Goal: Task Accomplishment & Management: Complete application form

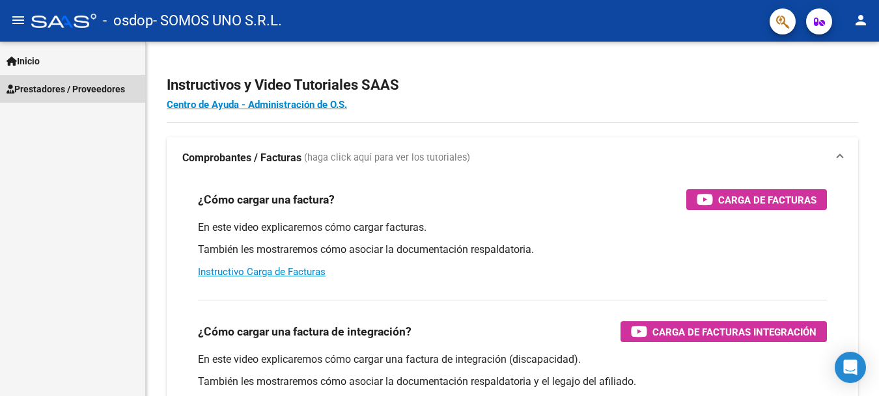
click at [40, 86] on span "Prestadores / Proveedores" at bounding box center [66, 89] width 118 height 14
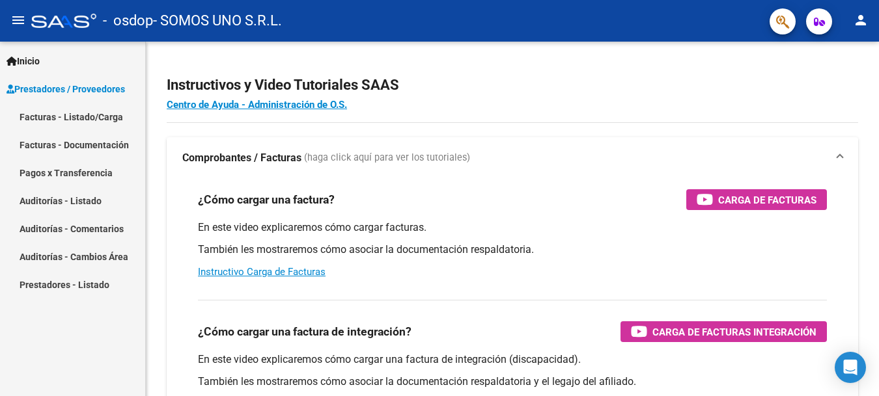
click at [63, 118] on link "Facturas - Listado/Carga" at bounding box center [72, 117] width 145 height 28
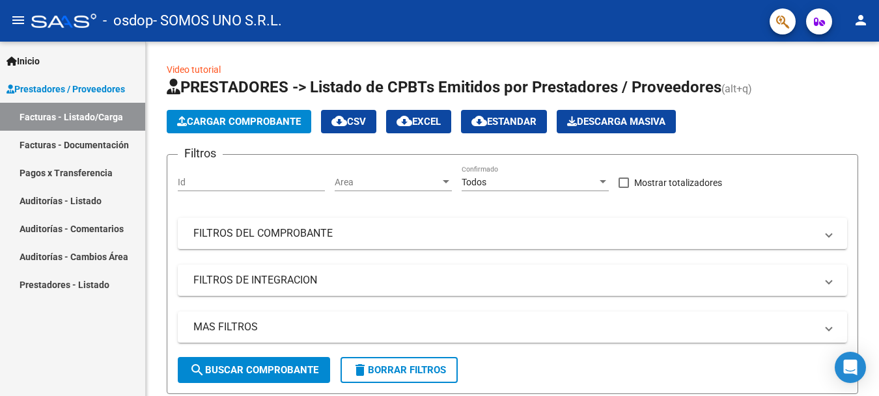
click at [42, 143] on link "Facturas - Documentación" at bounding box center [72, 145] width 145 height 28
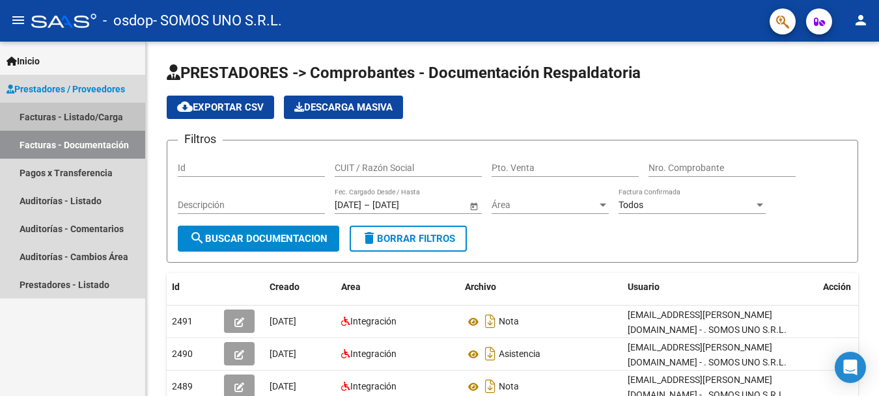
click at [50, 116] on link "Facturas - Listado/Carga" at bounding box center [72, 117] width 145 height 28
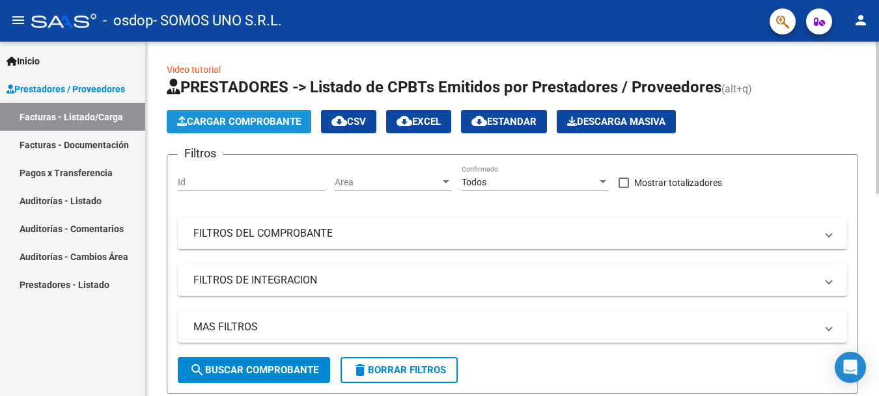
click at [237, 120] on span "Cargar Comprobante" at bounding box center [239, 122] width 124 height 12
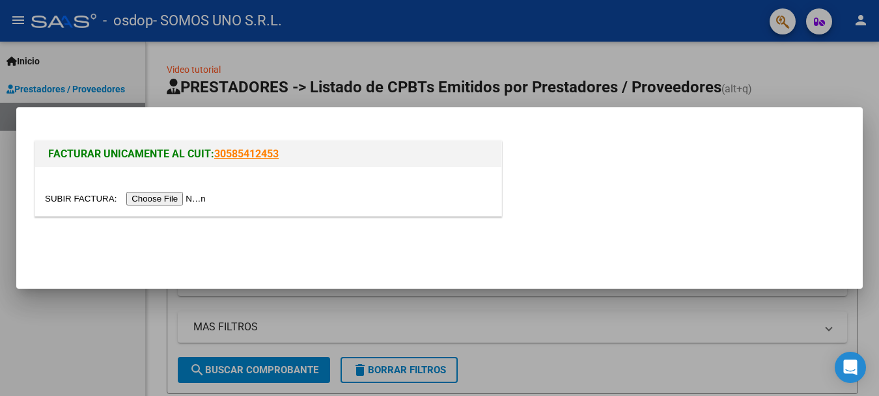
click at [150, 199] on input "file" at bounding box center [127, 199] width 165 height 14
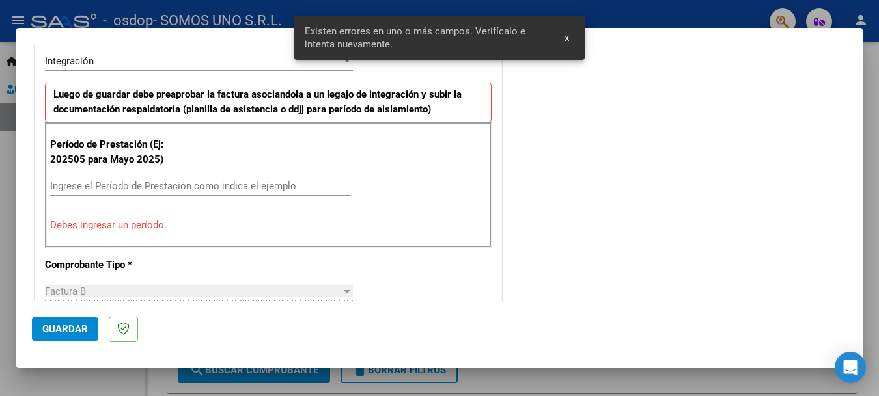
scroll to position [324, 0]
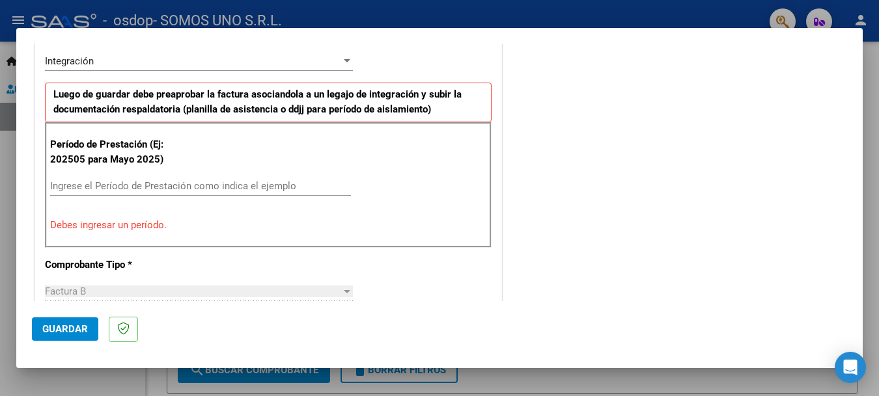
click at [122, 187] on input "Ingrese el Período de Prestación como indica el ejemplo" at bounding box center [200, 186] width 301 height 12
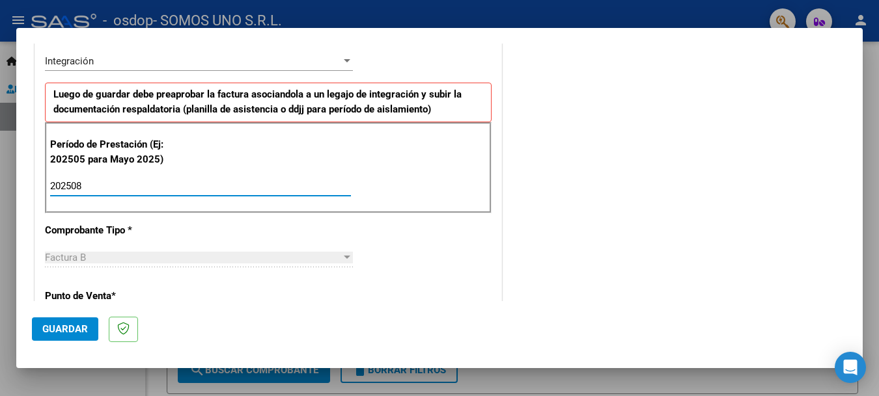
type input "202508"
click at [159, 258] on div "Factura B" at bounding box center [193, 258] width 296 height 12
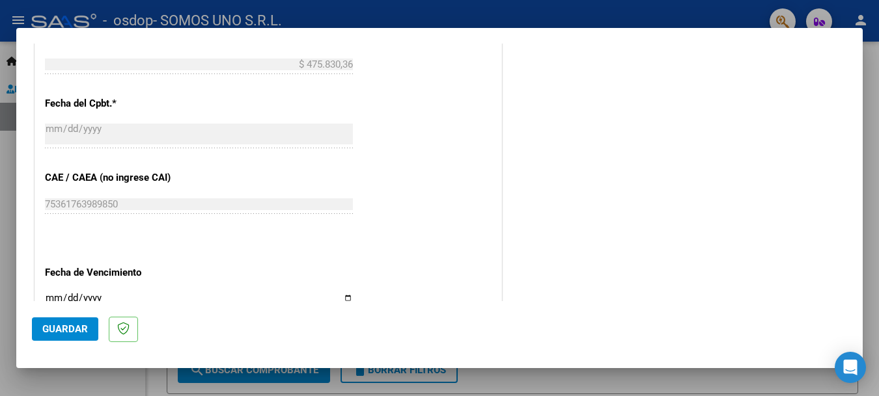
scroll to position [780, 0]
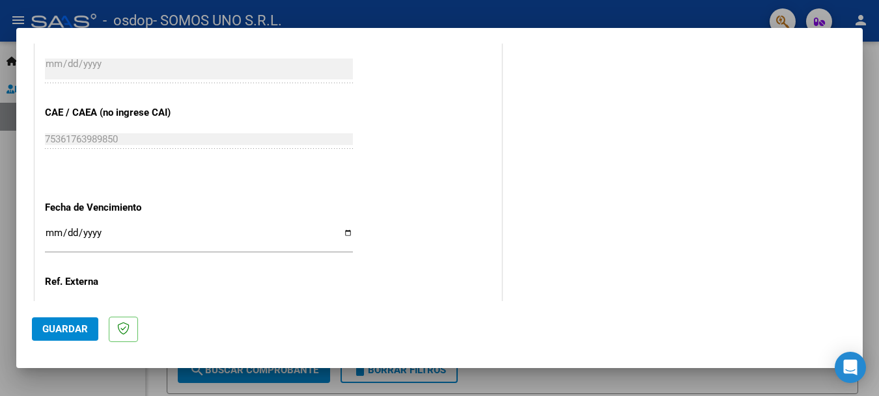
click at [345, 234] on input "Ingresar la fecha" at bounding box center [199, 238] width 308 height 21
type input "[DATE]"
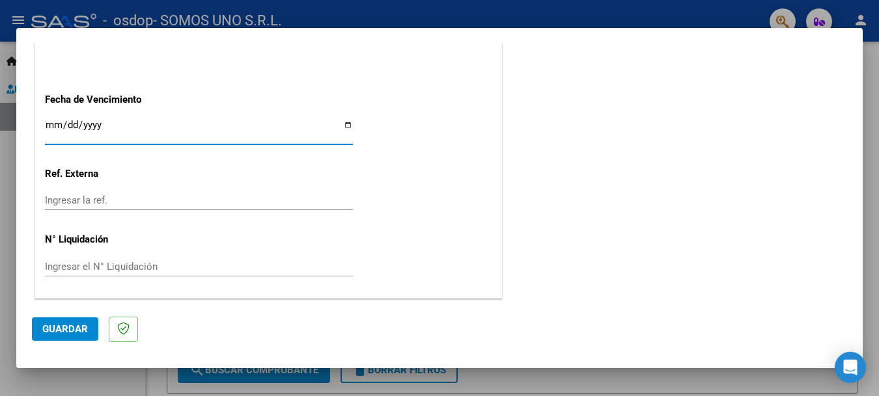
click at [59, 335] on span "Guardar" at bounding box center [65, 329] width 46 height 12
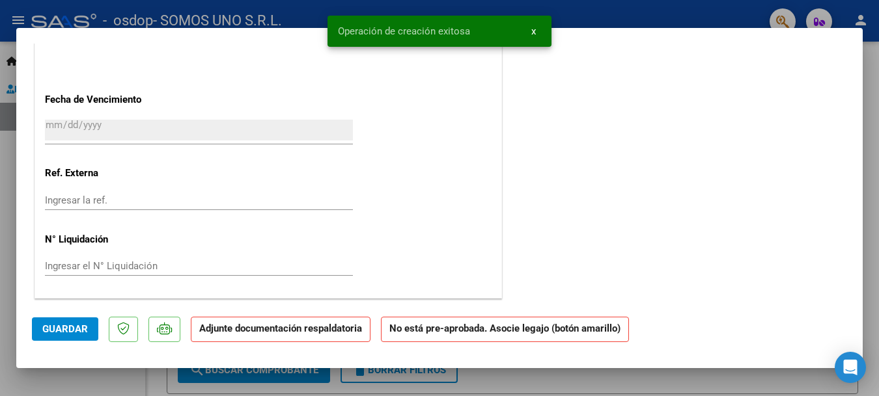
scroll to position [0, 0]
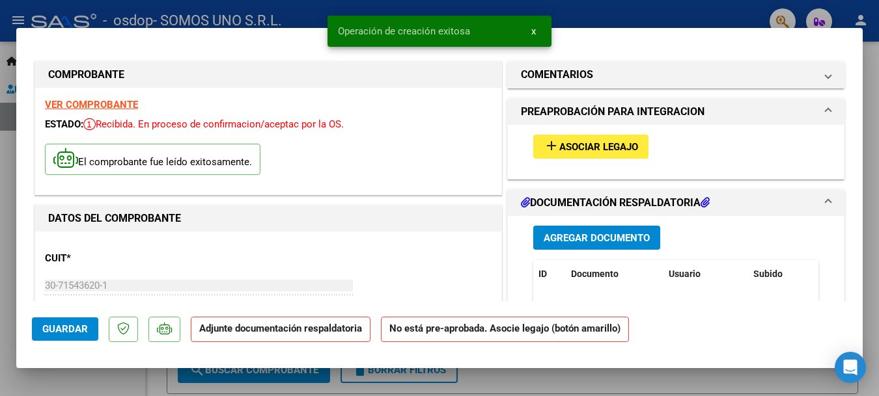
click at [591, 144] on span "Asociar Legajo" at bounding box center [598, 147] width 79 height 12
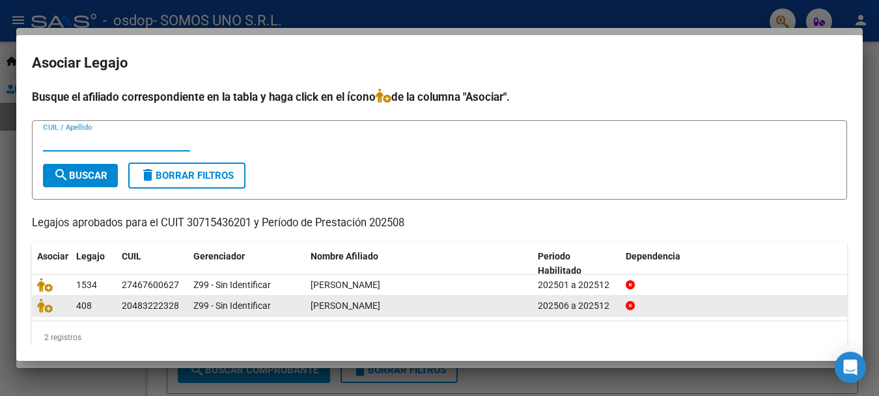
click at [165, 303] on div "20483222328" at bounding box center [150, 306] width 57 height 15
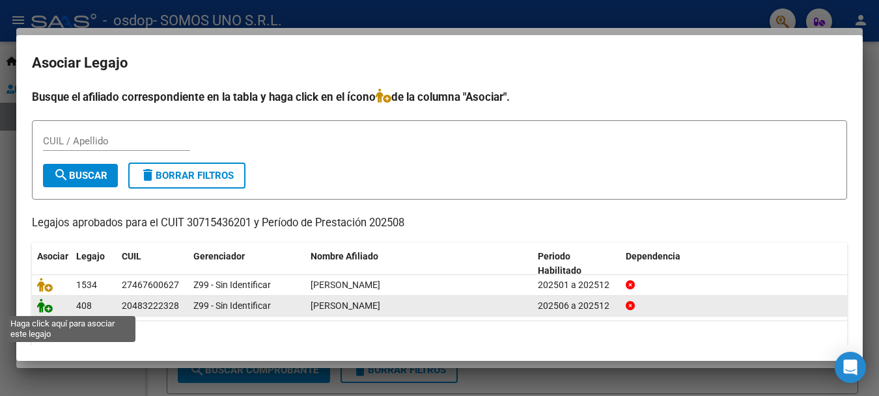
click at [46, 308] on icon at bounding box center [45, 306] width 16 height 14
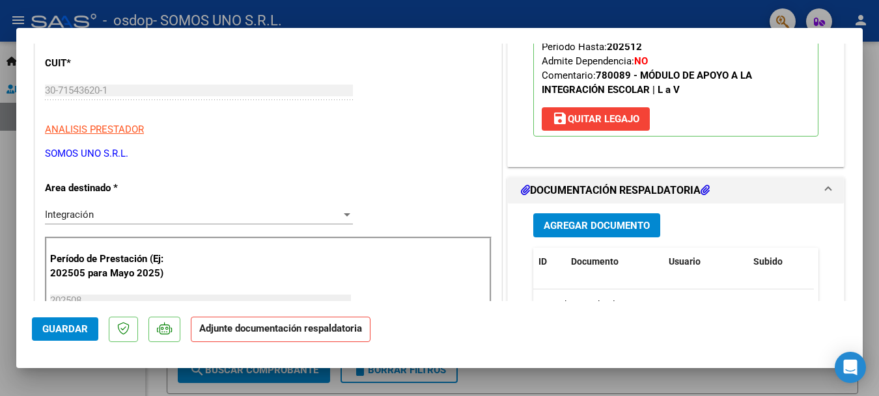
scroll to position [260, 0]
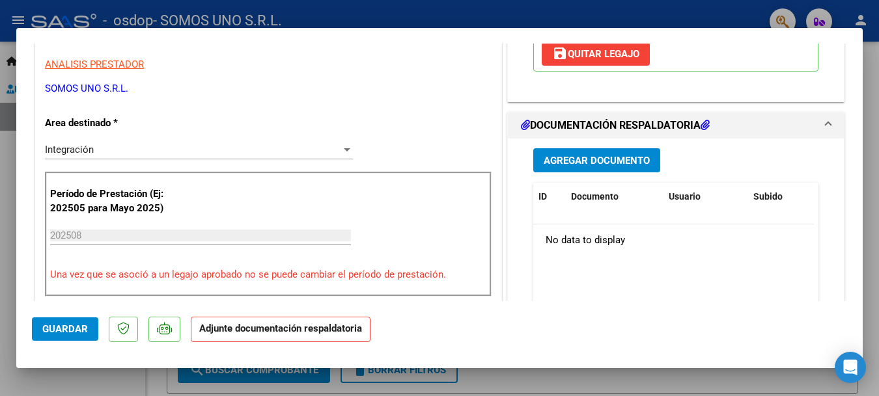
click at [251, 327] on strong "Adjunte documentación respaldatoria" at bounding box center [280, 329] width 163 height 12
click at [575, 163] on span "Agregar Documento" at bounding box center [596, 161] width 106 height 12
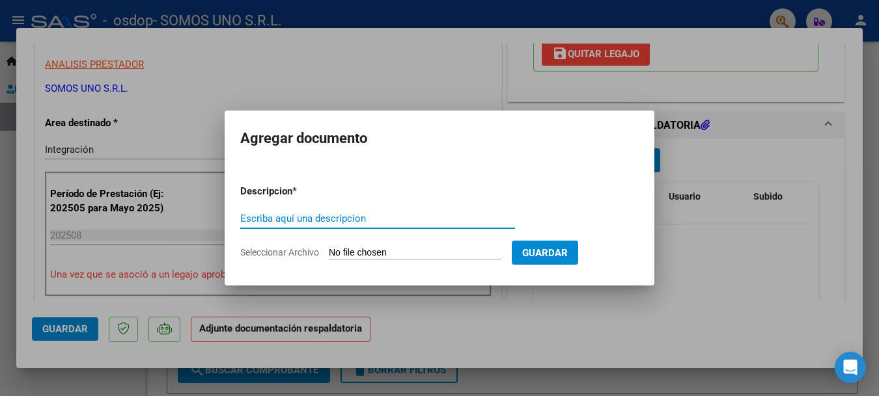
click at [301, 214] on input "Escriba aquí una descripcion" at bounding box center [377, 219] width 275 height 12
type input "ASISTENCIA"
click at [283, 254] on span "Seleccionar Archivo" at bounding box center [279, 252] width 79 height 10
click at [329, 254] on input "Seleccionar Archivo" at bounding box center [415, 253] width 172 height 12
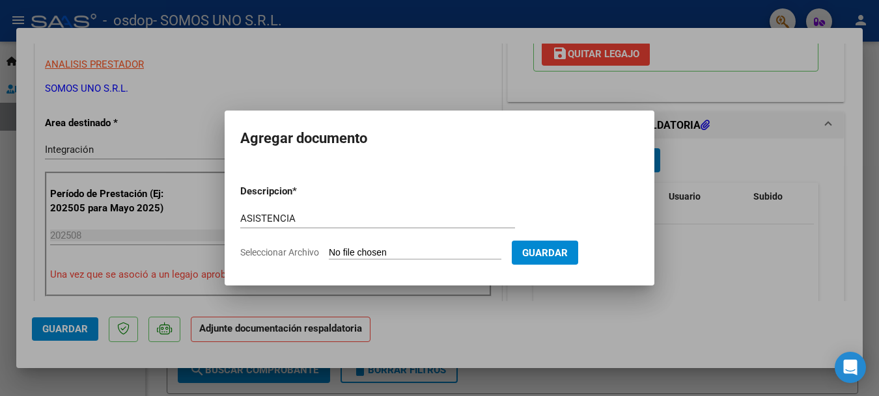
type input "C:\fakepath\[PERSON_NAME][DATE].pdf"
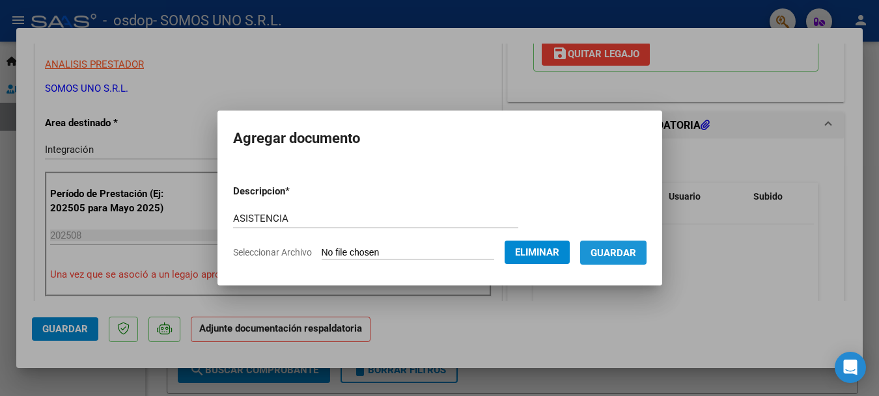
click at [635, 250] on span "Guardar" at bounding box center [613, 253] width 46 height 12
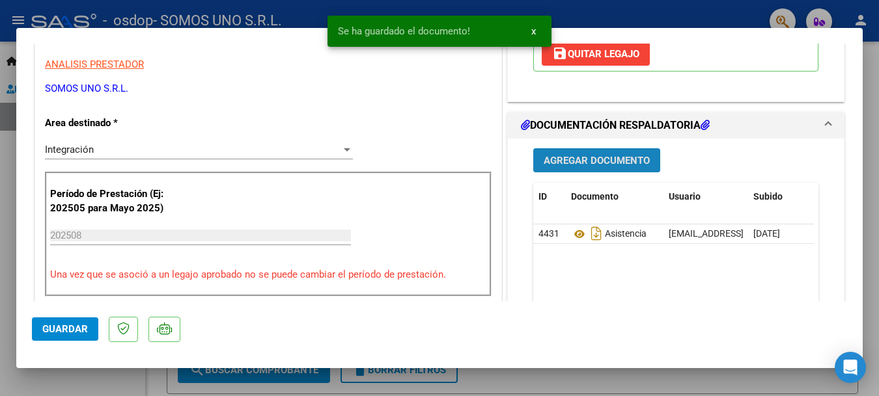
click at [584, 157] on span "Agregar Documento" at bounding box center [596, 161] width 106 height 12
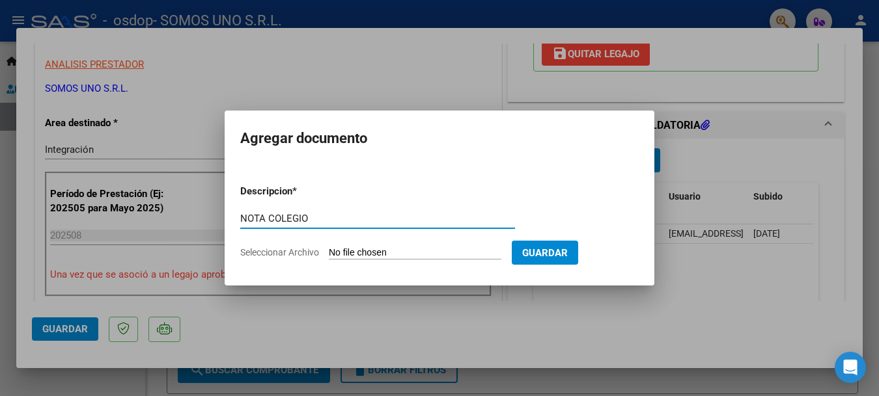
type input "NOTA COLEGIO"
click at [354, 253] on input "Seleccionar Archivo" at bounding box center [415, 253] width 172 height 12
type input "C:\fakepath\Nota [PERSON_NAME] .pdf"
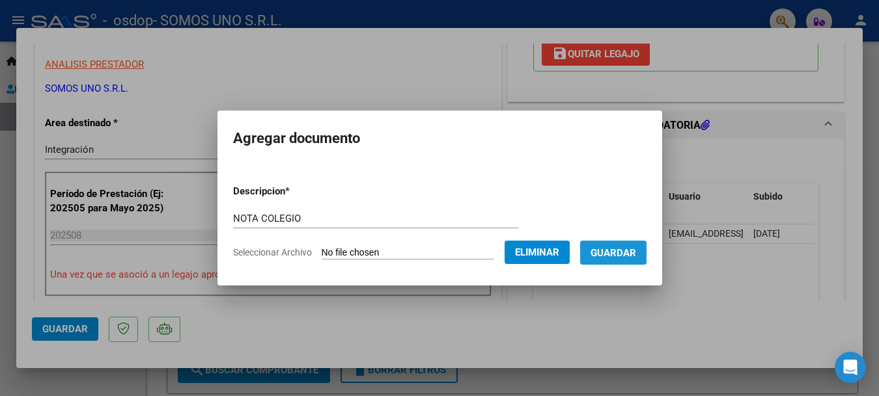
click at [621, 248] on span "Guardar" at bounding box center [613, 253] width 46 height 12
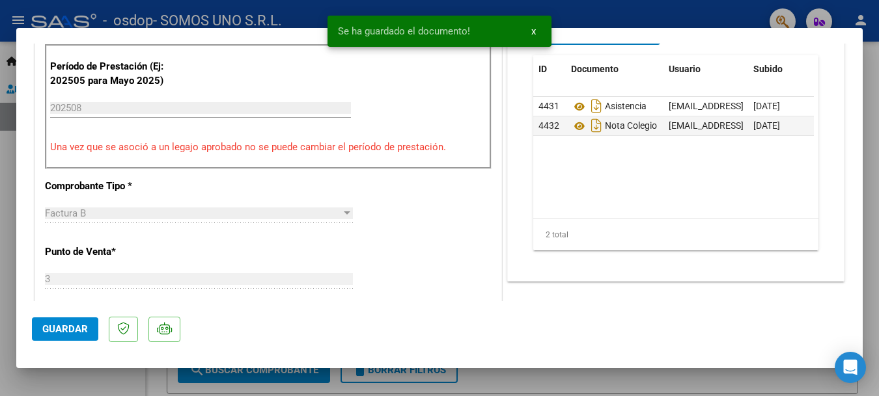
scroll to position [390, 0]
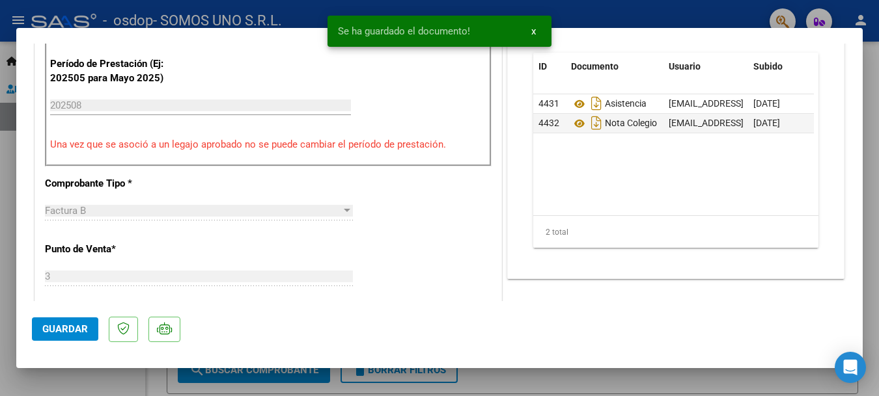
click at [69, 337] on button "Guardar" at bounding box center [65, 329] width 66 height 23
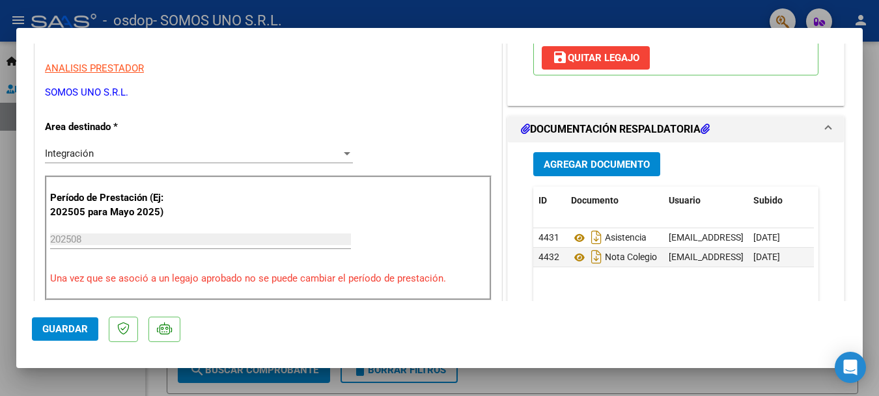
scroll to position [0, 0]
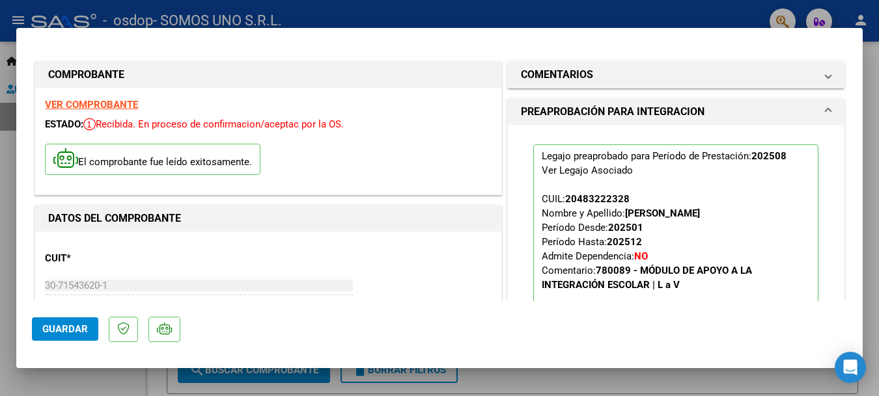
click at [870, 155] on div at bounding box center [439, 198] width 879 height 396
